Goal: Task Accomplishment & Management: Manage account settings

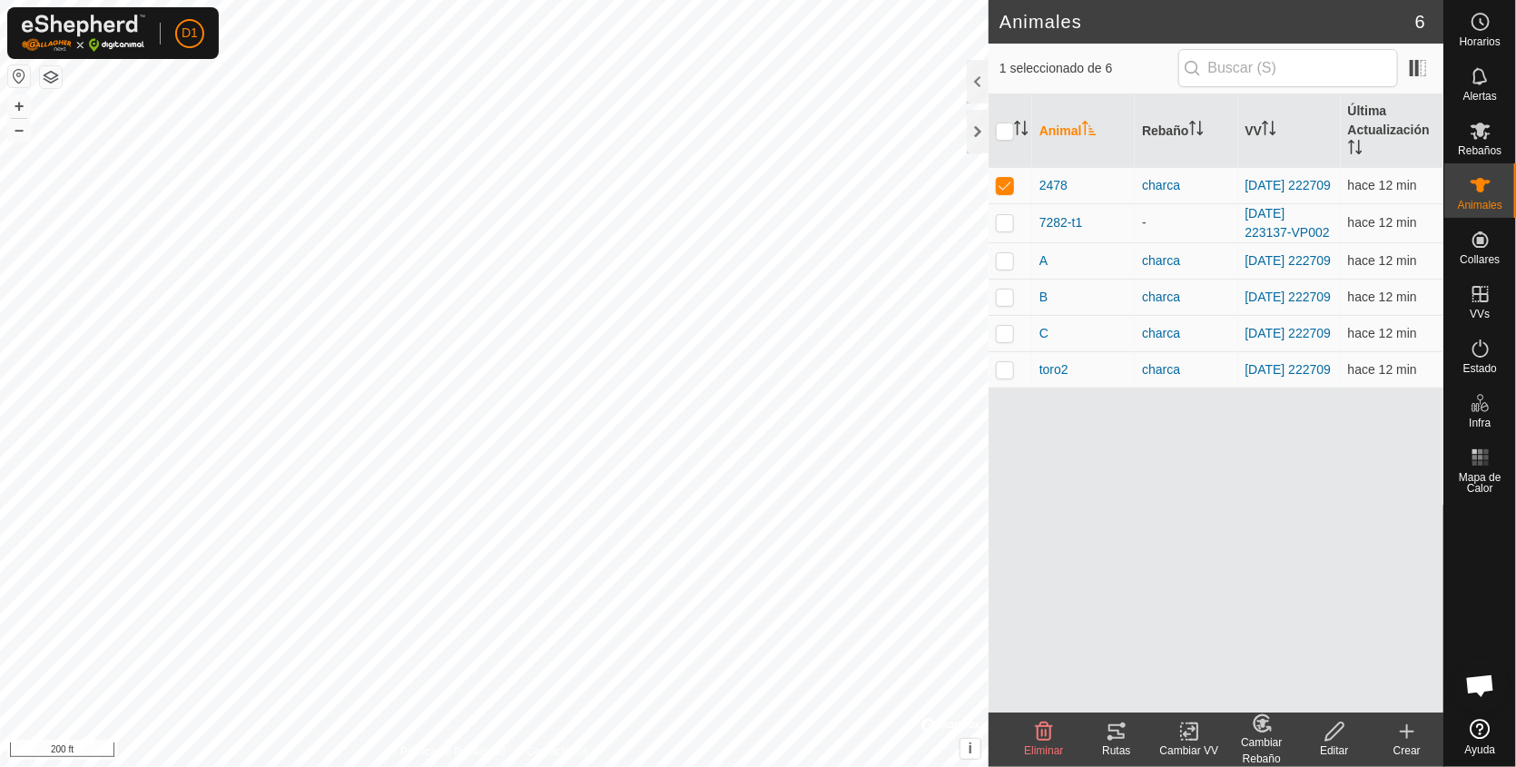
click at [1119, 732] on icon at bounding box center [1117, 732] width 22 height 22
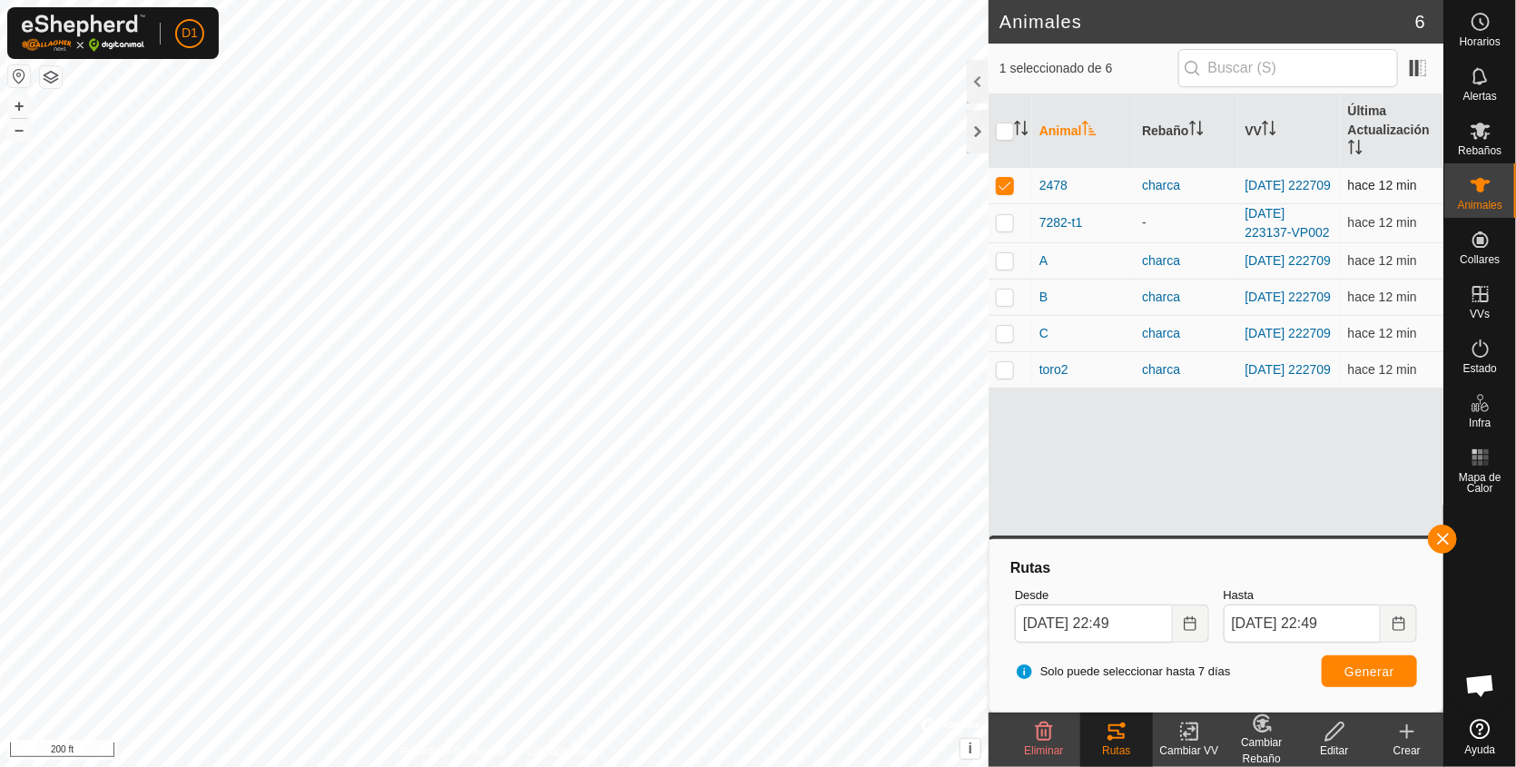
click at [1003, 188] on p-checkbox at bounding box center [1005, 185] width 18 height 15
checkbox input "false"
click at [1001, 263] on p-checkbox at bounding box center [1005, 260] width 18 height 15
click at [1367, 666] on span "Generar" at bounding box center [1369, 672] width 50 height 15
click at [1012, 268] on p-checkbox at bounding box center [1005, 260] width 18 height 15
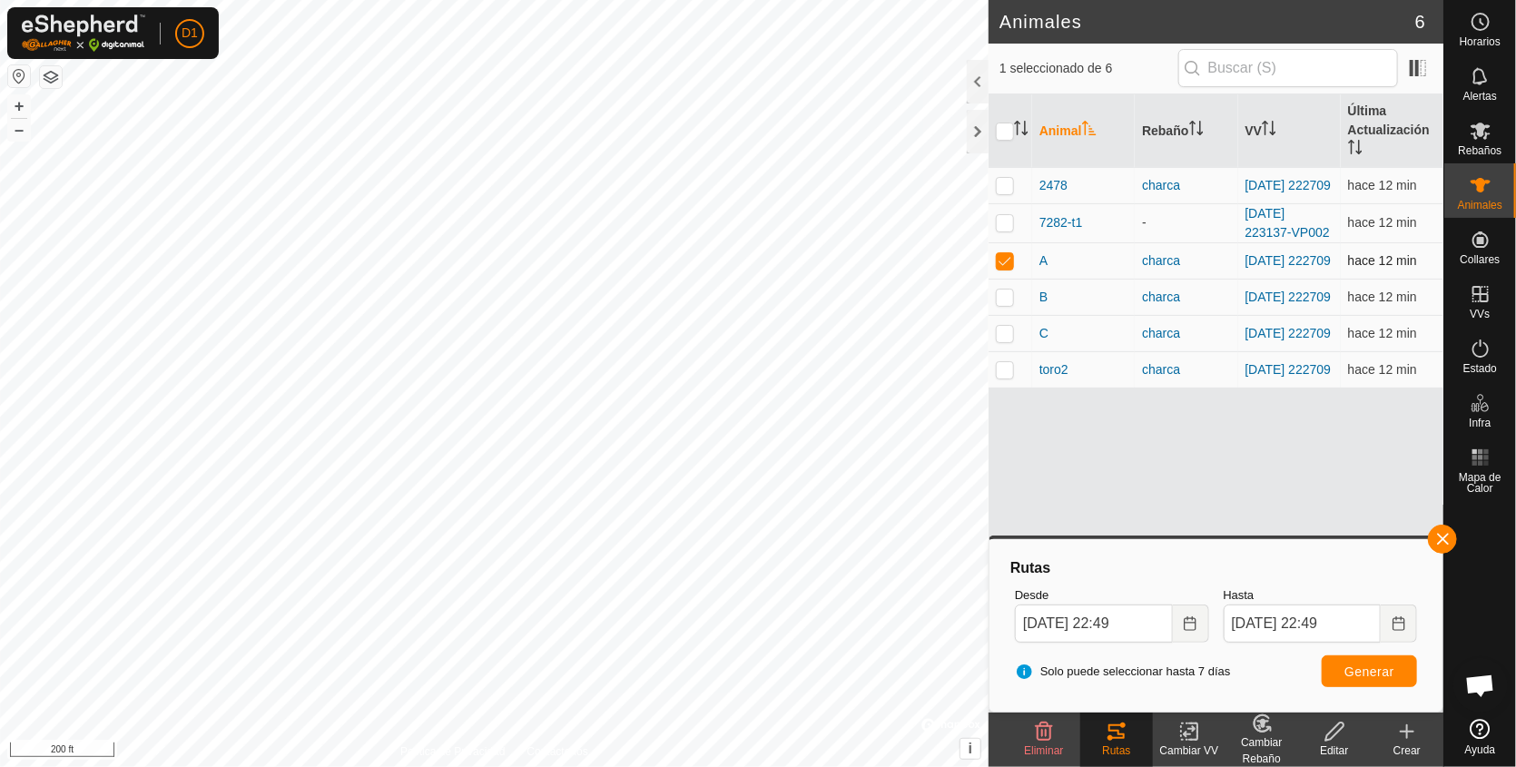
checkbox input "false"
click at [998, 340] on p-checkbox at bounding box center [1005, 333] width 18 height 15
click at [1380, 670] on span "Generar" at bounding box center [1369, 672] width 50 height 15
click at [1010, 335] on p-checkbox at bounding box center [1005, 333] width 18 height 15
checkbox input "false"
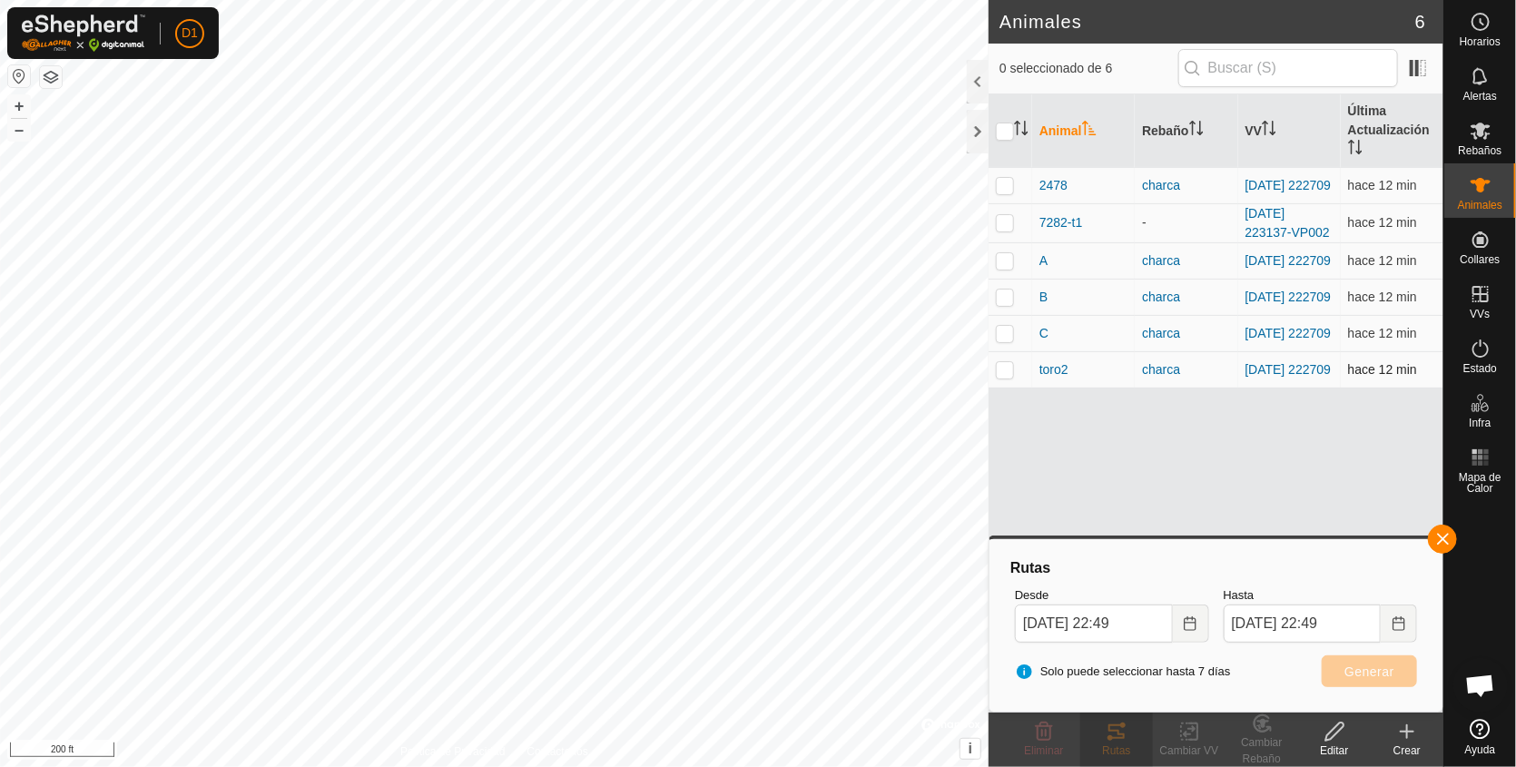
click at [999, 377] on p-checkbox at bounding box center [1005, 369] width 18 height 15
click at [1380, 669] on span "Generar" at bounding box center [1369, 672] width 50 height 15
click at [999, 377] on p-checkbox at bounding box center [1005, 369] width 18 height 15
checkbox input "false"
click at [1441, 544] on button "button" at bounding box center [1442, 539] width 29 height 29
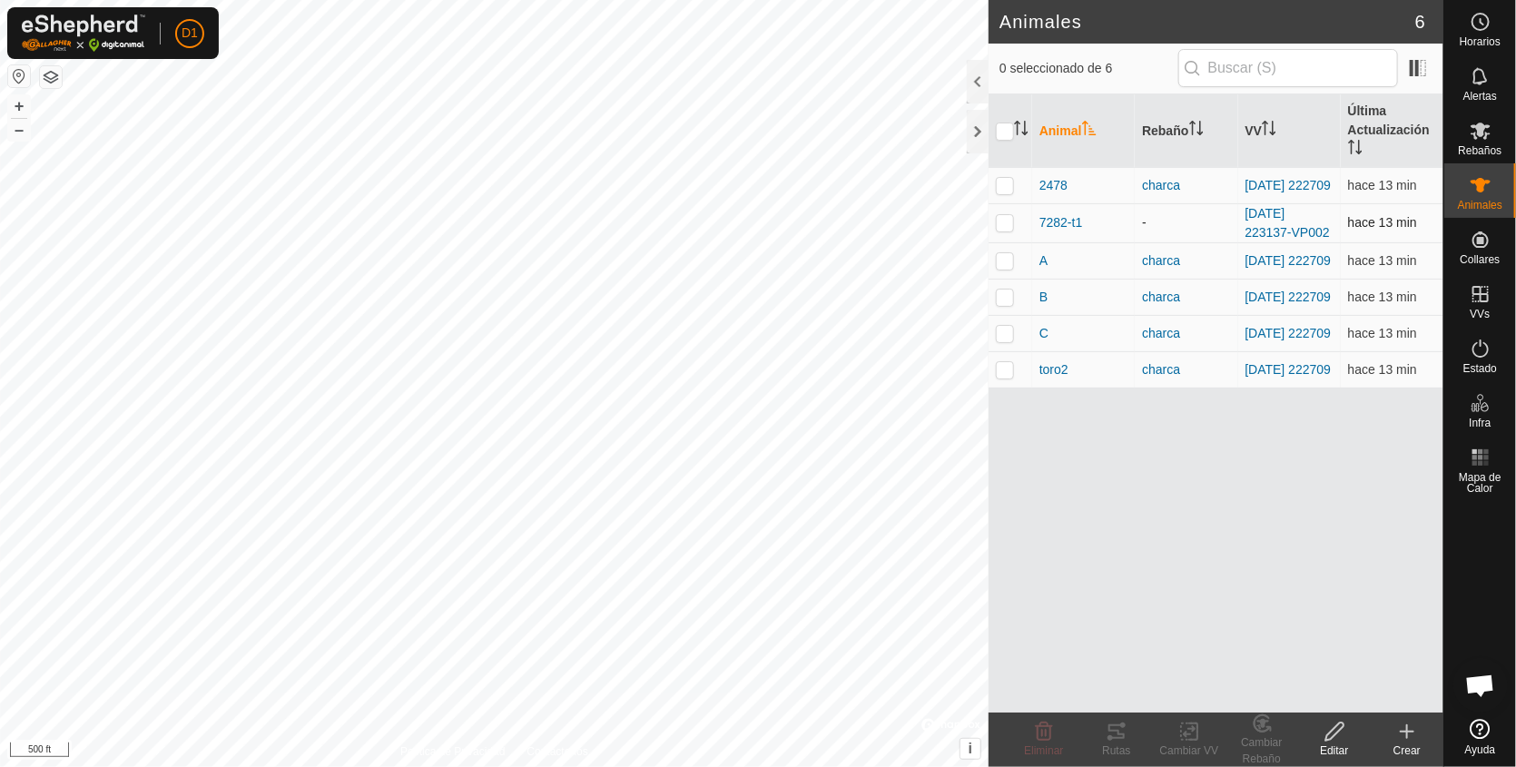
click at [1003, 230] on p-checkbox at bounding box center [1005, 222] width 18 height 15
checkbox input "true"
click at [1115, 732] on icon at bounding box center [1116, 731] width 16 height 15
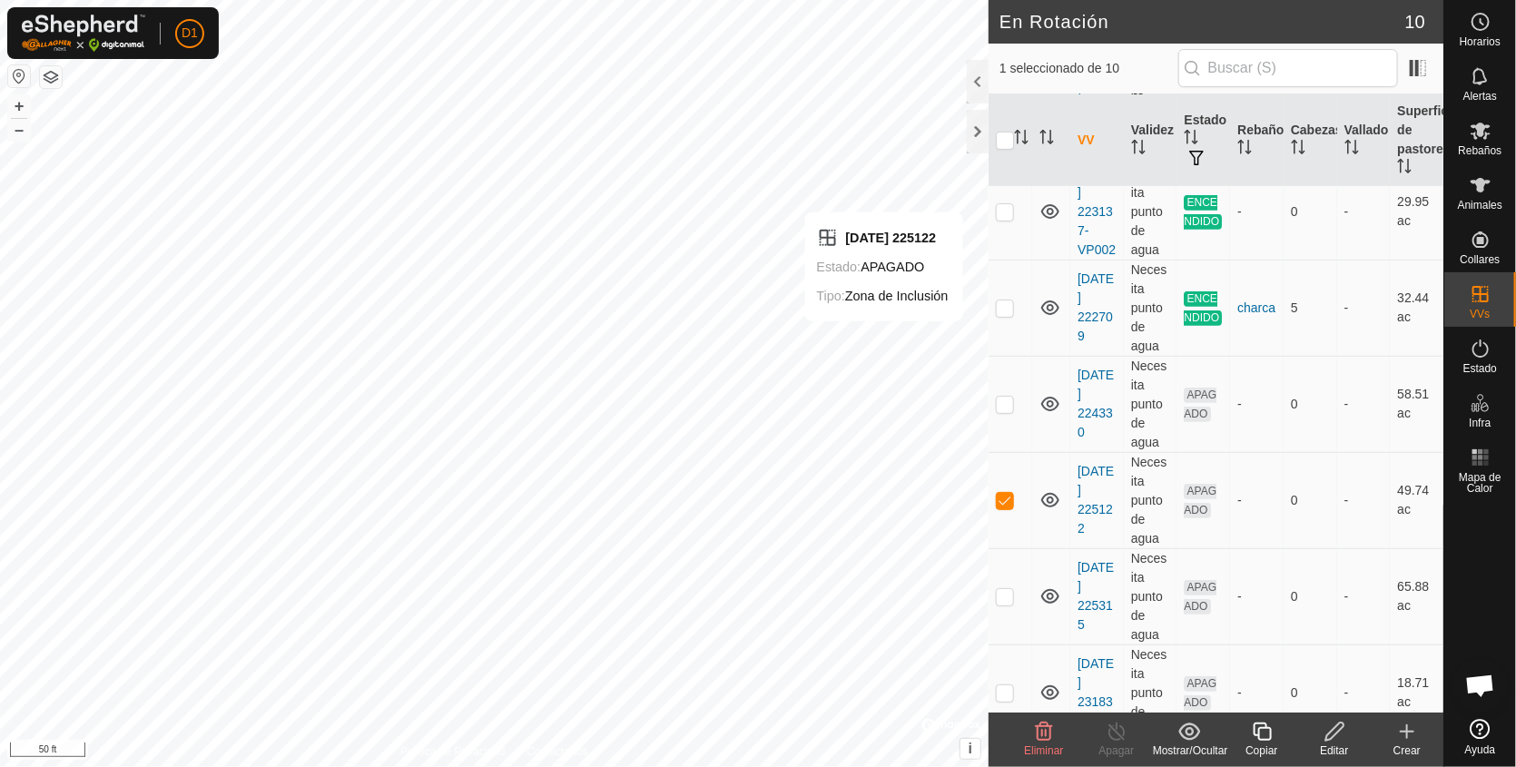
scroll to position [470, 0]
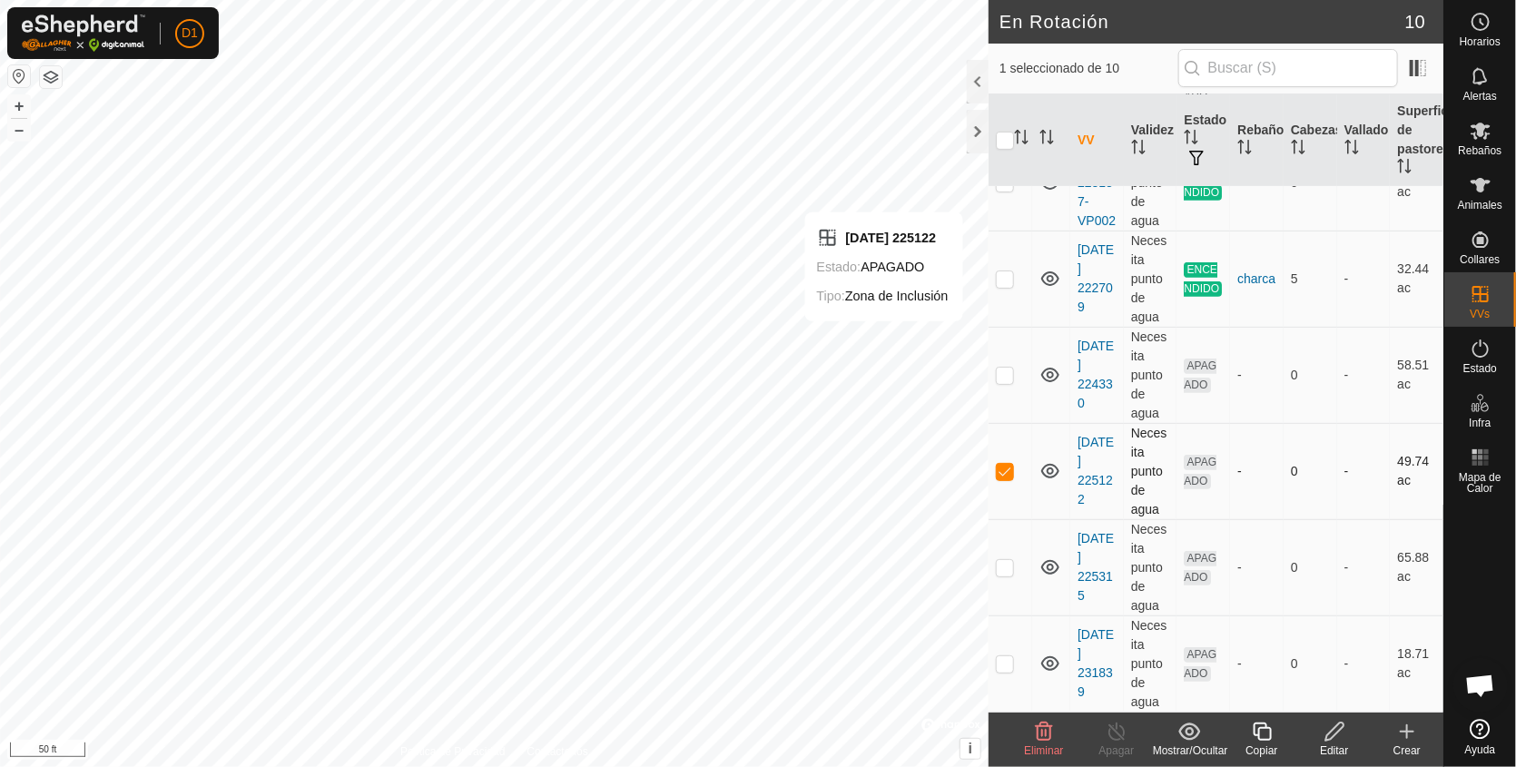
click at [1002, 477] on p-checkbox at bounding box center [1005, 471] width 18 height 15
checkbox input "false"
click at [991, 297] on div "En Rotación 10 0 seleccionado de 10 VV Validez Estado Rebaño [PERSON_NAME] Supe…" at bounding box center [721, 383] width 1443 height 767
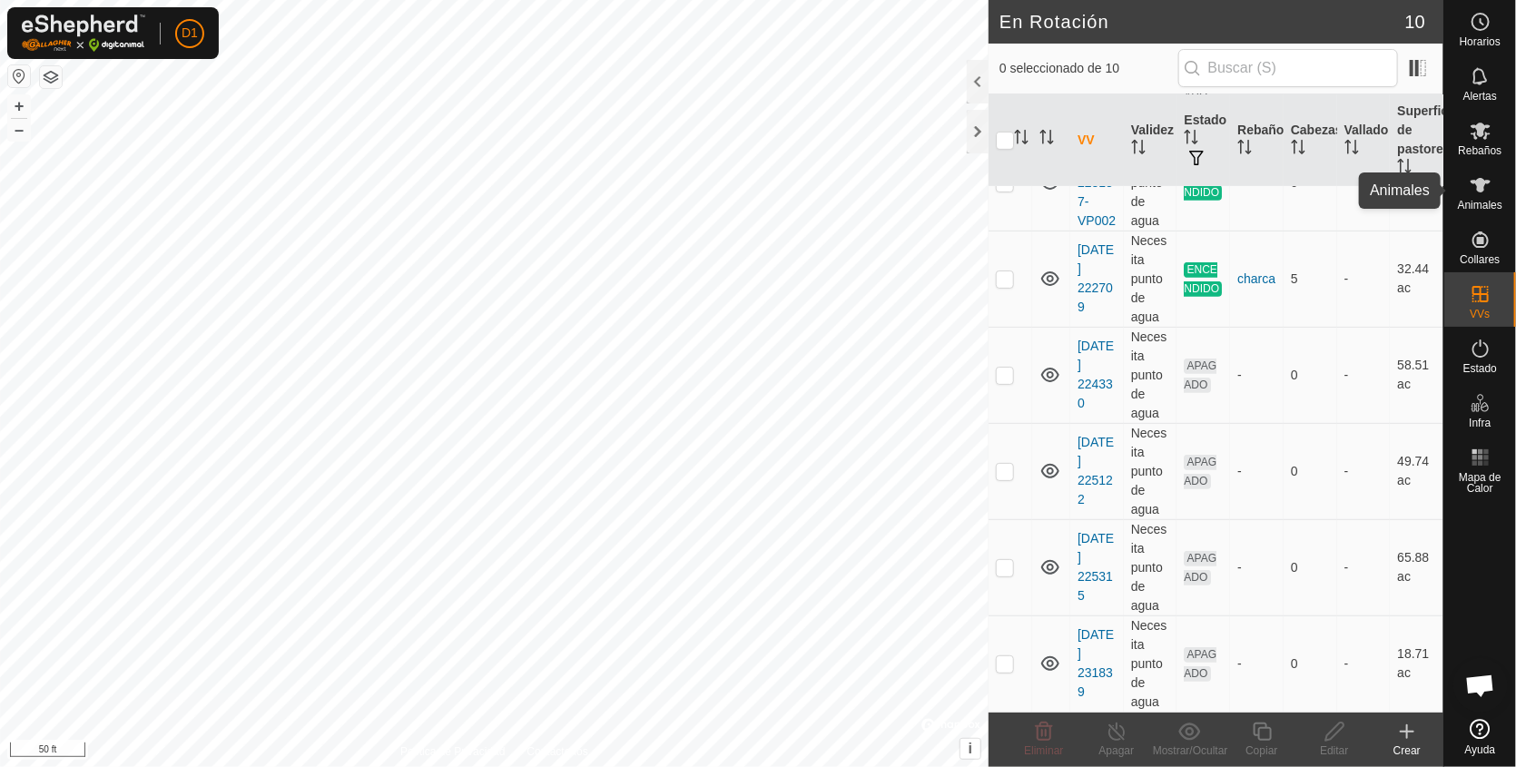
click at [1482, 194] on icon at bounding box center [1481, 185] width 22 height 22
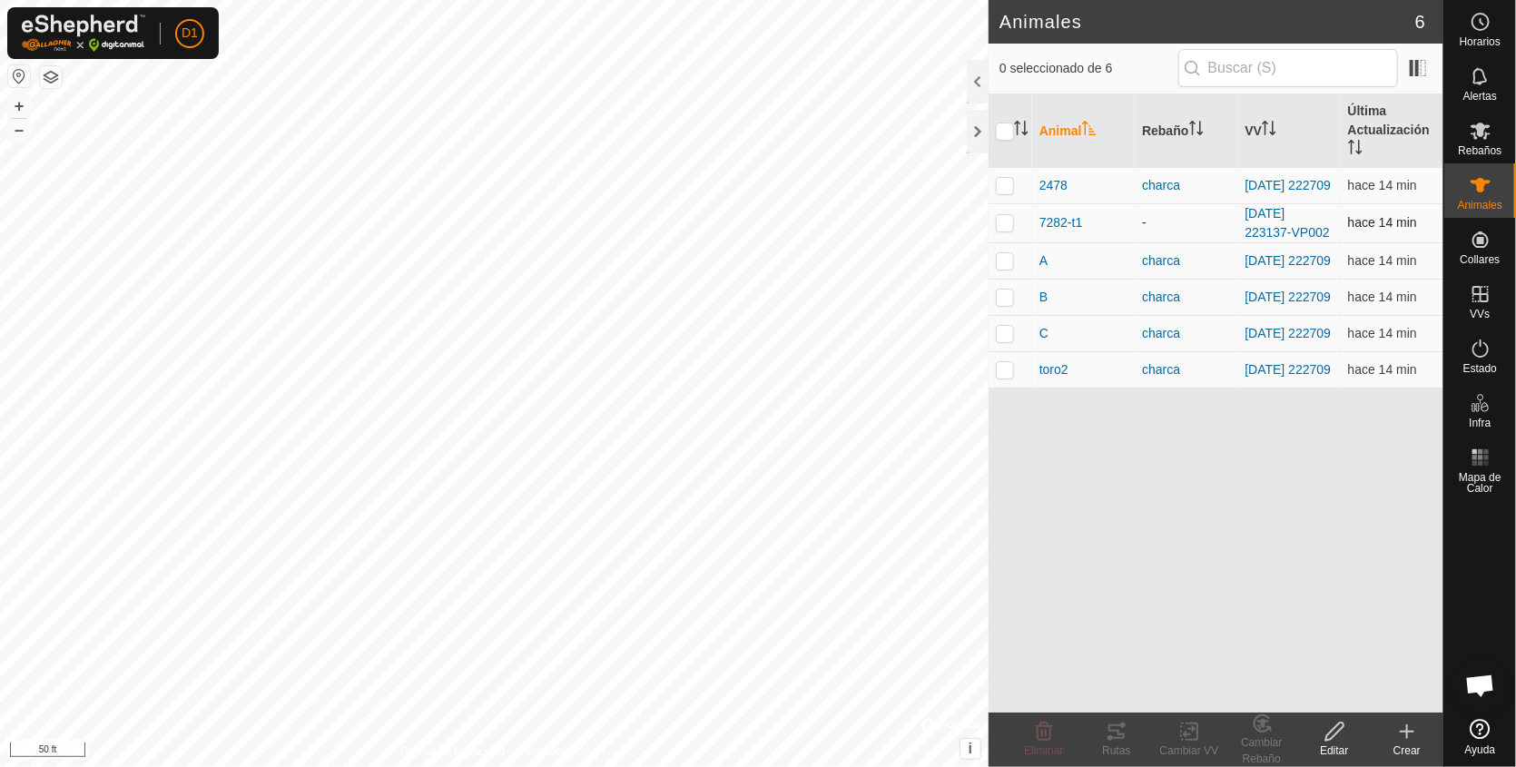
click at [1005, 230] on p-checkbox at bounding box center [1005, 222] width 18 height 15
click at [1117, 748] on div "Rutas" at bounding box center [1116, 751] width 73 height 16
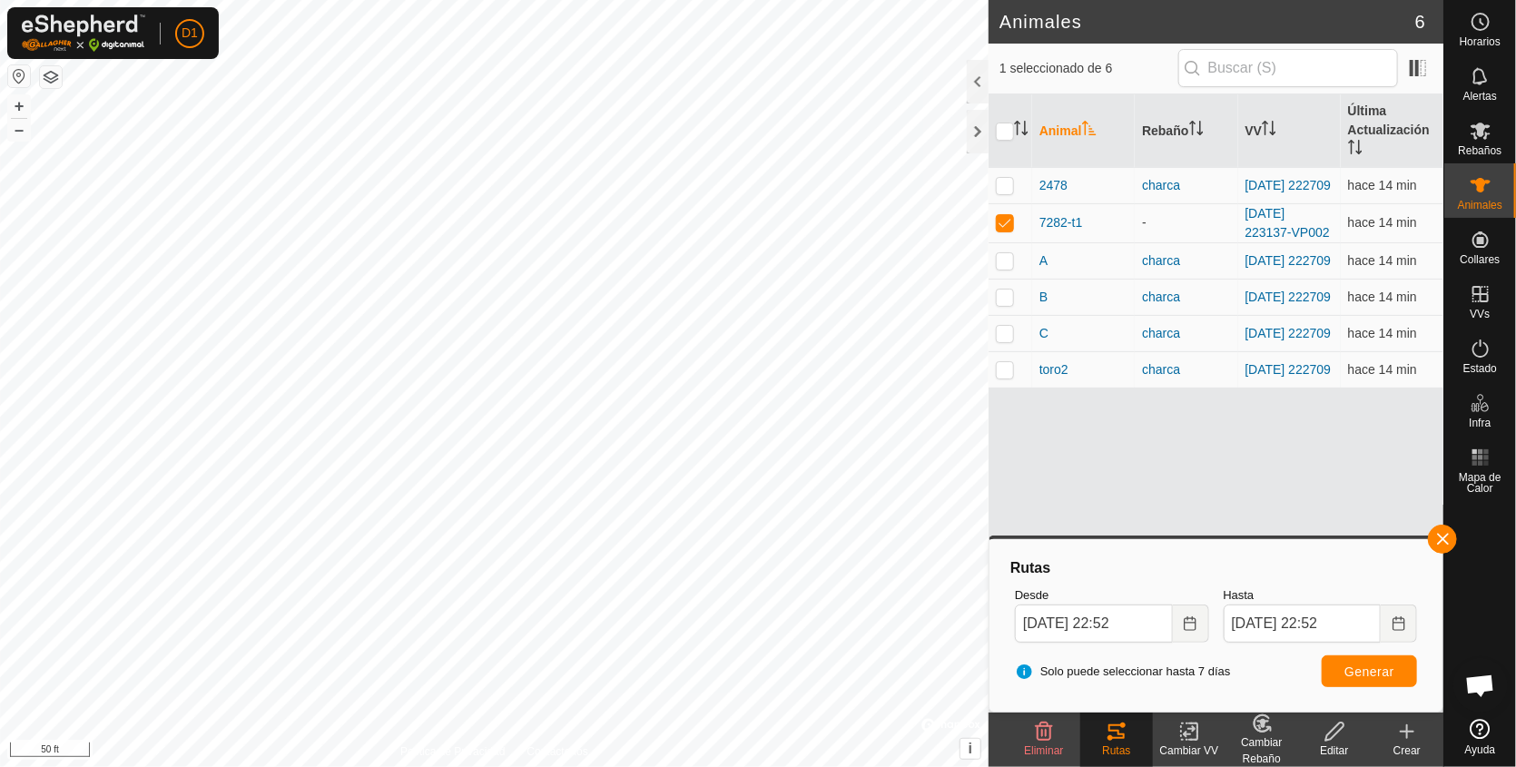
click at [838, 0] on html "D1 Horarios Alertas Rebaños Animales Collares VVs Estado Infra Mapa de Calor Ay…" at bounding box center [758, 383] width 1516 height 767
click at [1004, 224] on p-checkbox at bounding box center [1005, 222] width 18 height 15
checkbox input "false"
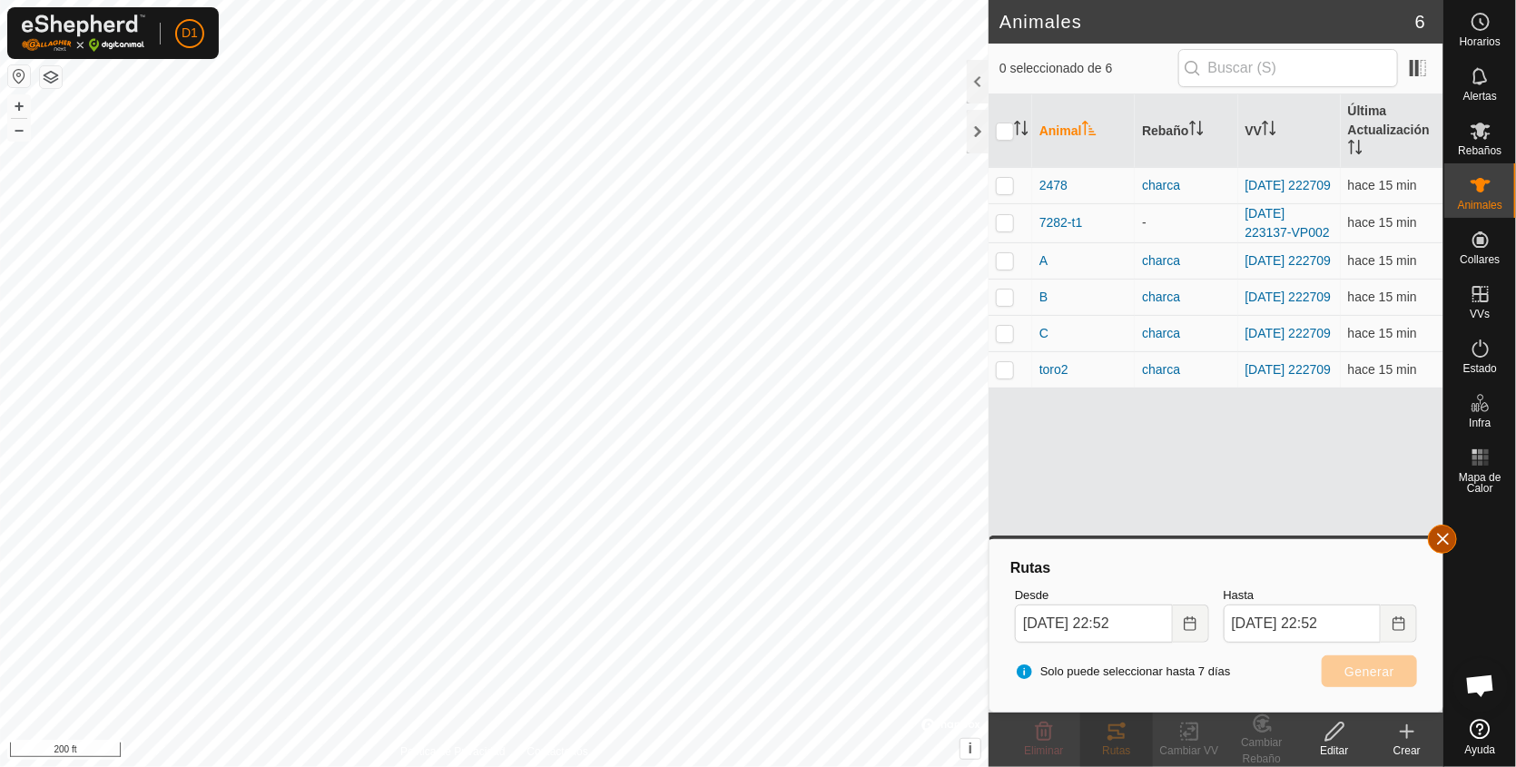
click at [1439, 535] on button "button" at bounding box center [1442, 539] width 29 height 29
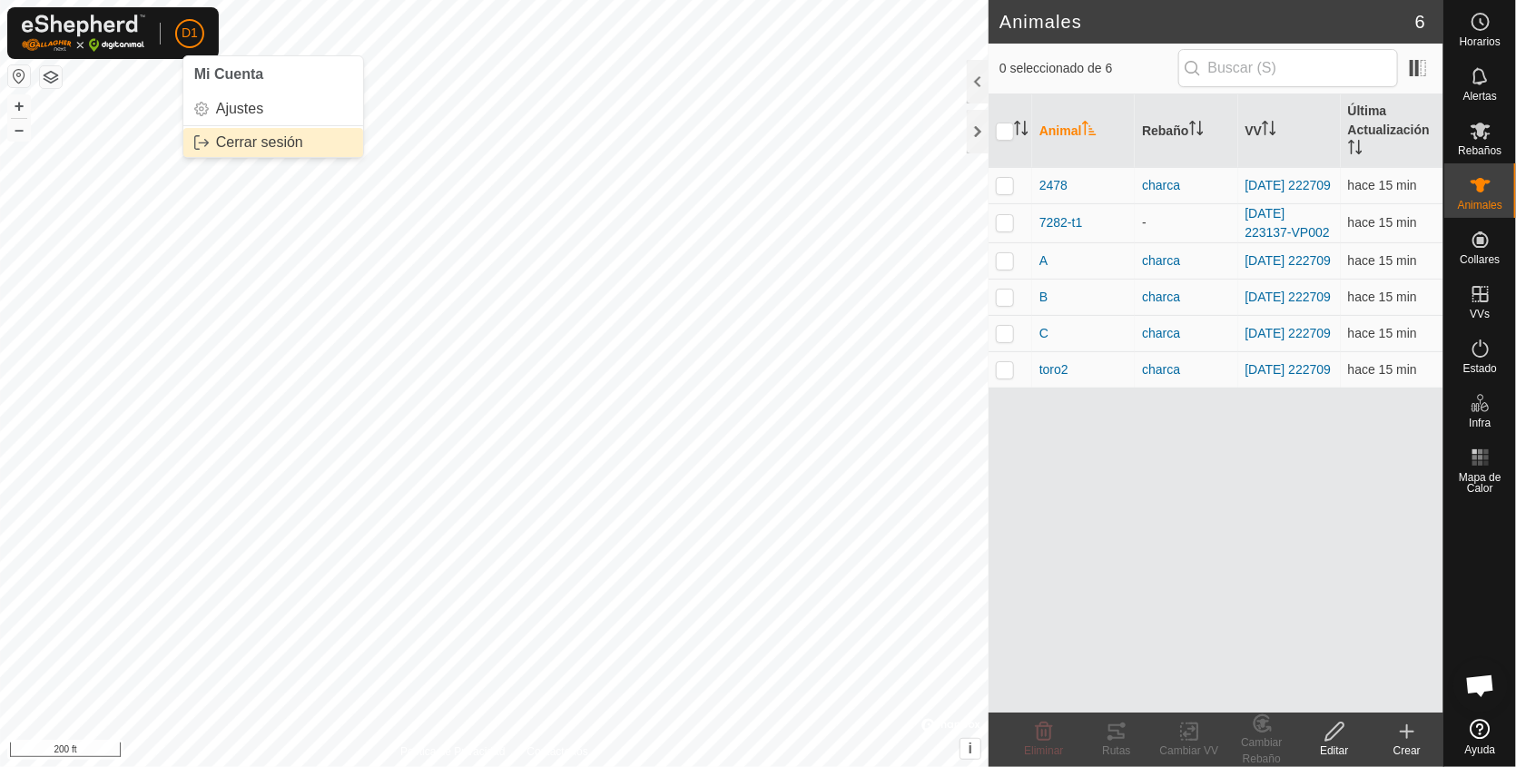
click at [262, 140] on link "Cerrar sesión" at bounding box center [273, 142] width 180 height 29
